Goal: Task Accomplishment & Management: Manage account settings

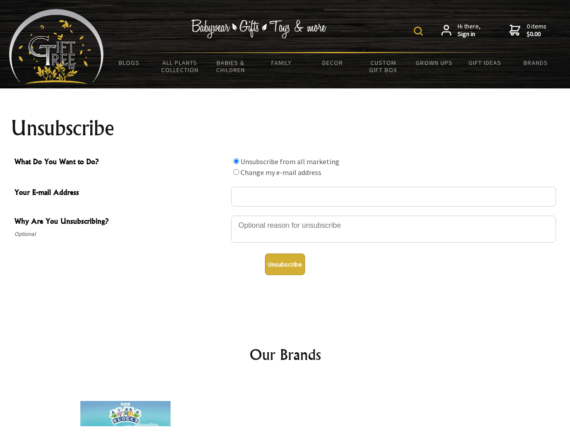
click at [420, 31] on img at bounding box center [418, 31] width 9 height 9
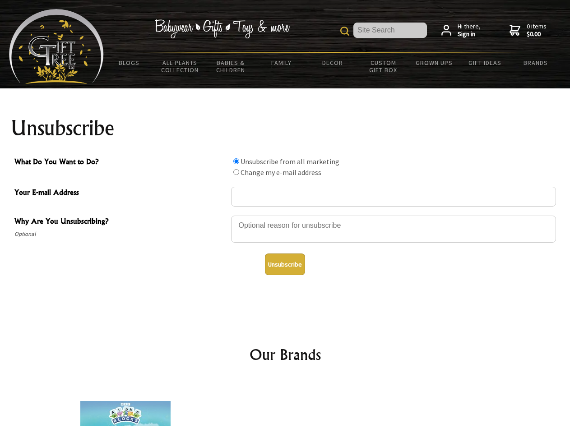
click at [285, 215] on div at bounding box center [393, 231] width 325 height 32
click at [236, 161] on input "What Do You Want to Do?" at bounding box center [236, 161] width 6 height 6
click at [236, 172] on input "What Do You Want to Do?" at bounding box center [236, 172] width 6 height 6
radio input "true"
